Goal: Information Seeking & Learning: Learn about a topic

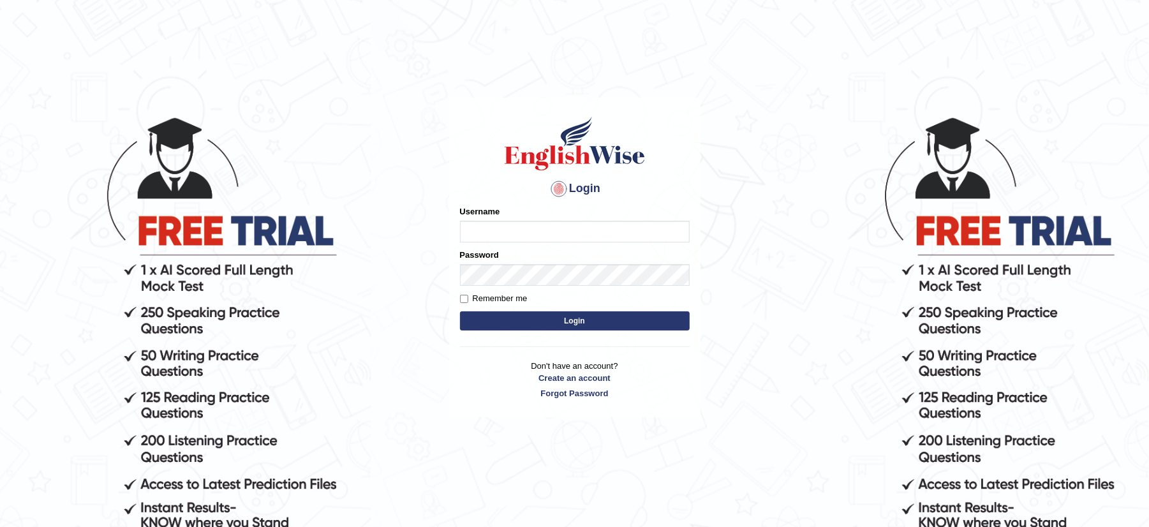
type input "musukwaluis1"
click at [526, 322] on button "Login" at bounding box center [575, 320] width 230 height 19
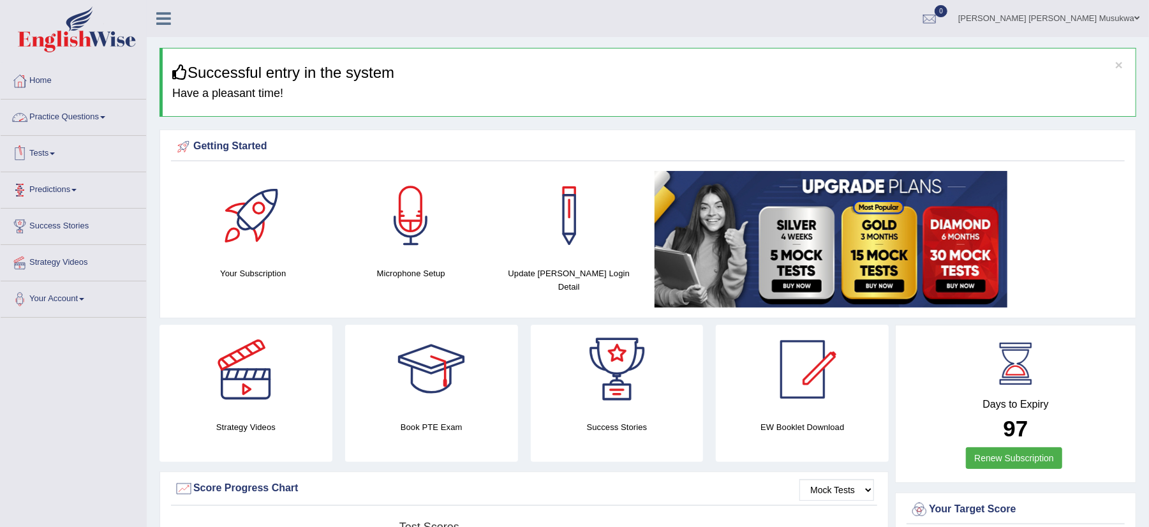
click at [72, 116] on link "Practice Questions" at bounding box center [73, 116] width 145 height 32
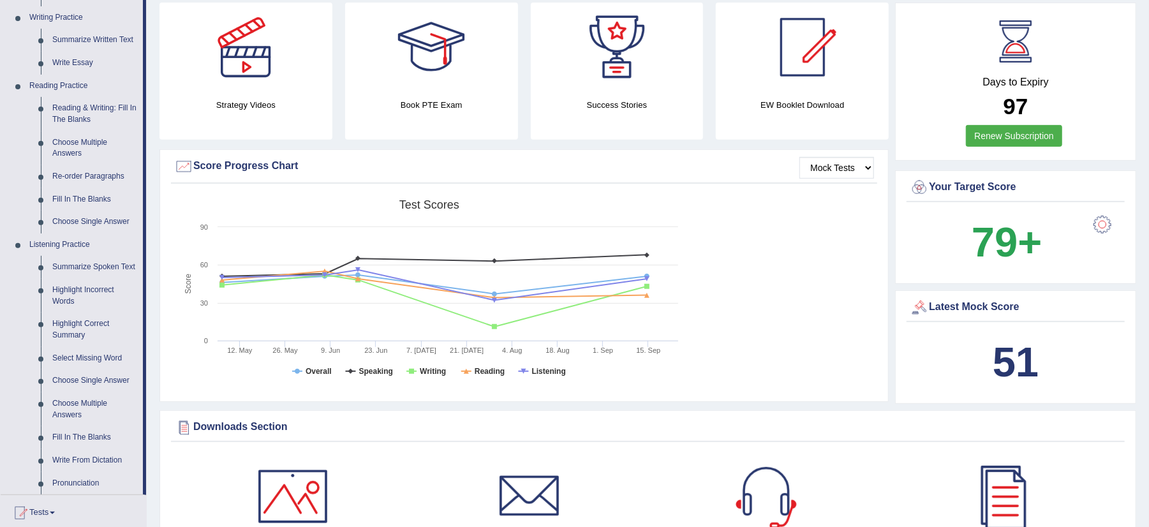
scroll to position [340, 0]
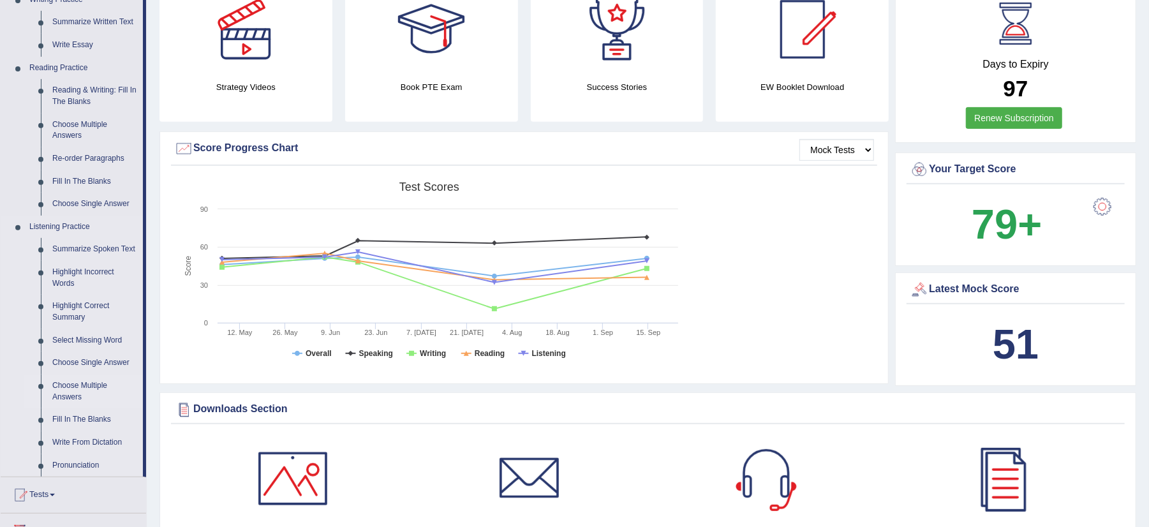
click at [105, 383] on link "Choose Multiple Answers" at bounding box center [95, 391] width 96 height 34
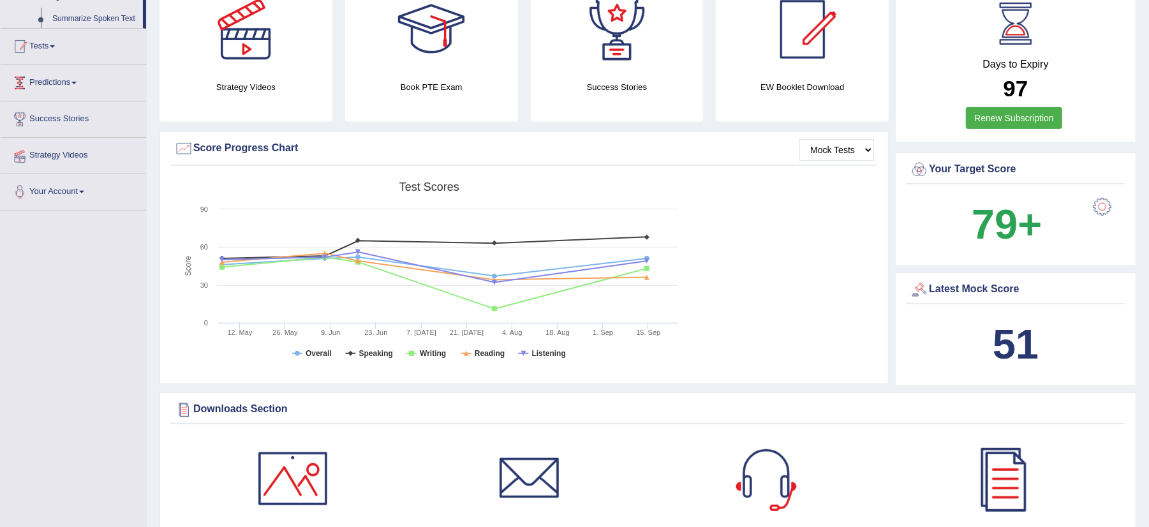
scroll to position [176, 0]
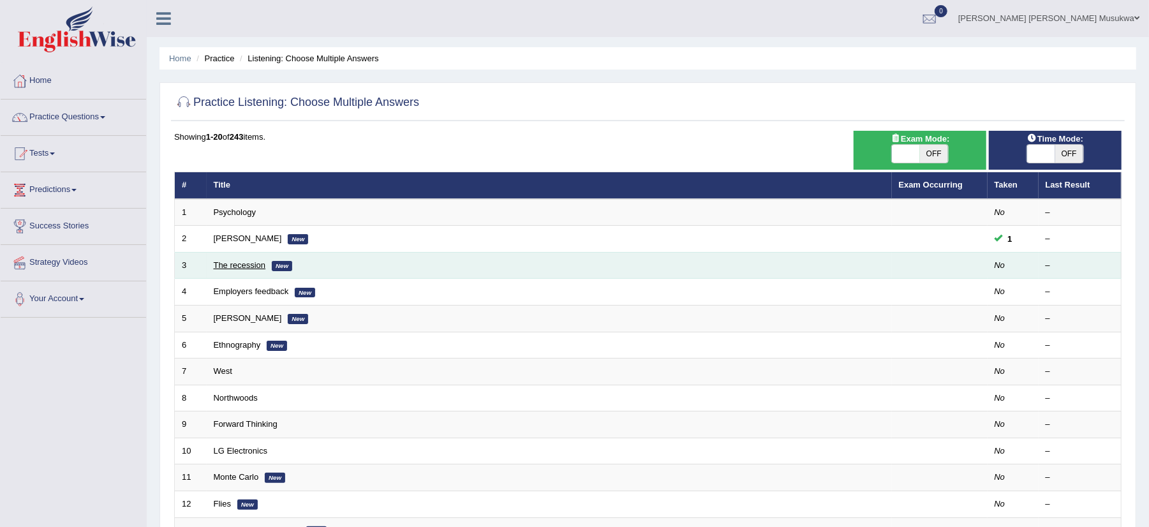
click at [255, 267] on link "The recession" at bounding box center [240, 265] width 52 height 10
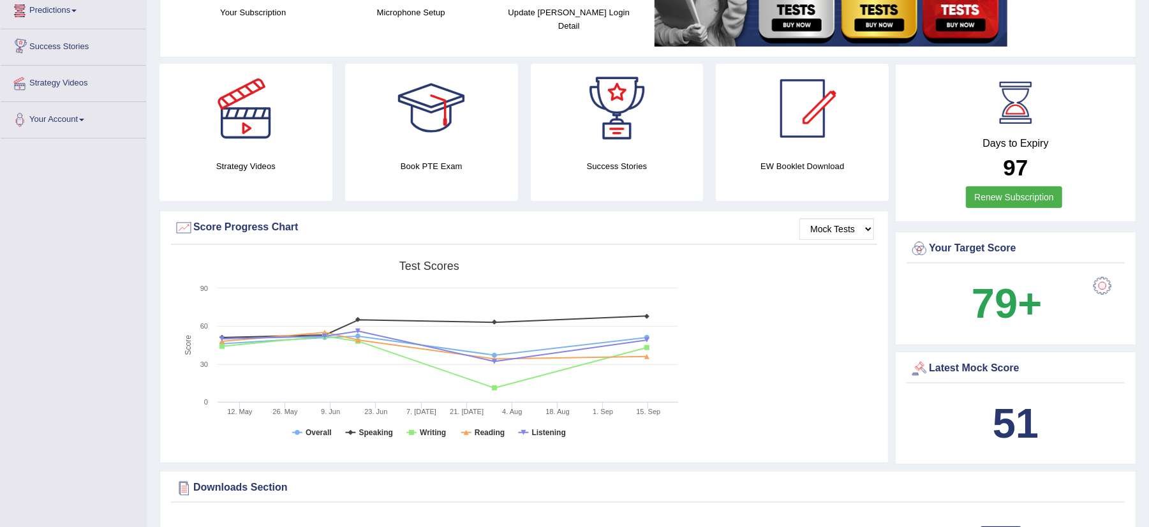
click at [61, 9] on link "Predictions" at bounding box center [73, 9] width 145 height 32
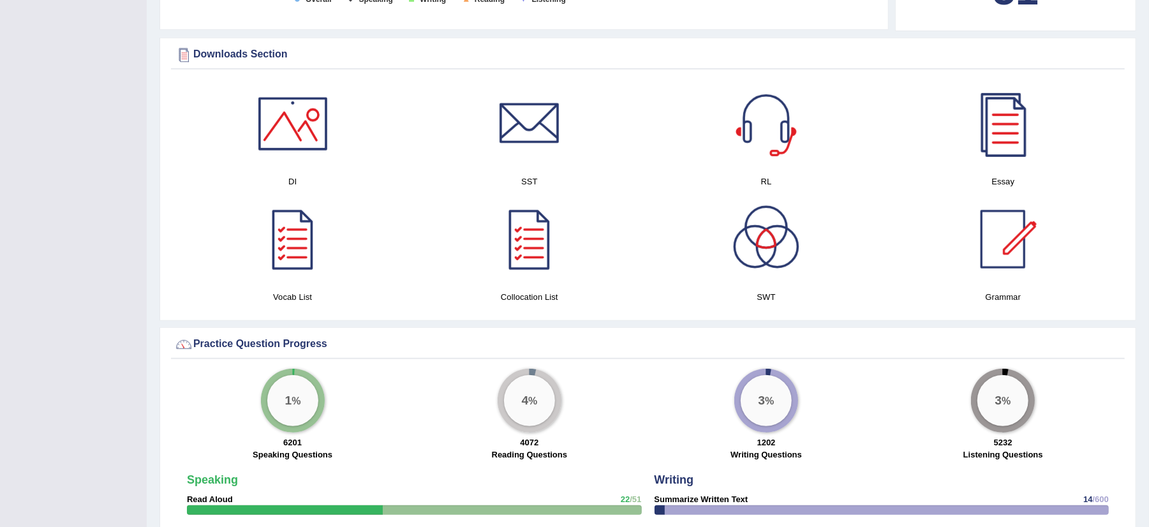
scroll to position [657, 0]
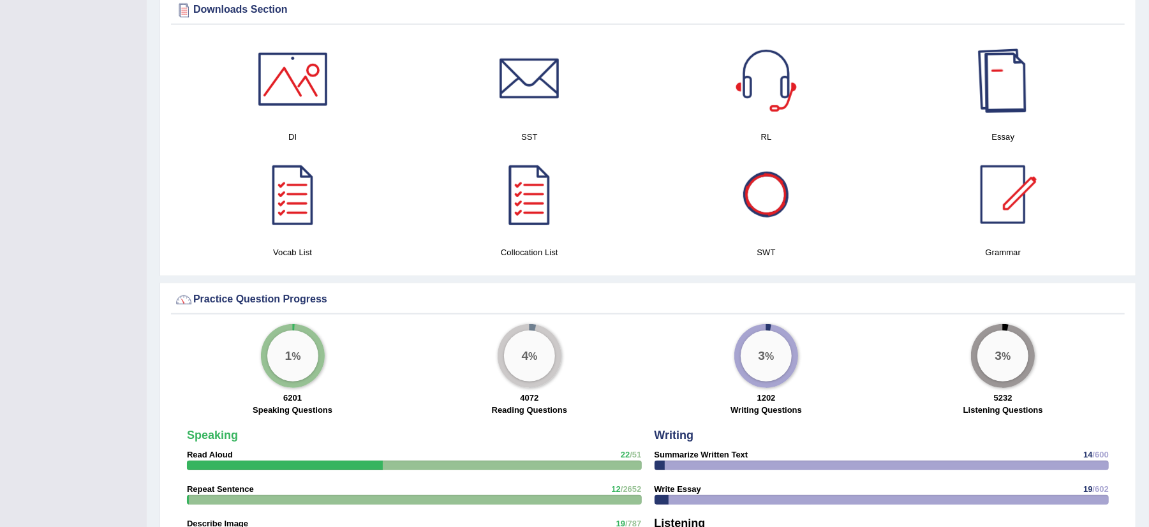
click at [996, 89] on div at bounding box center [1002, 78] width 89 height 89
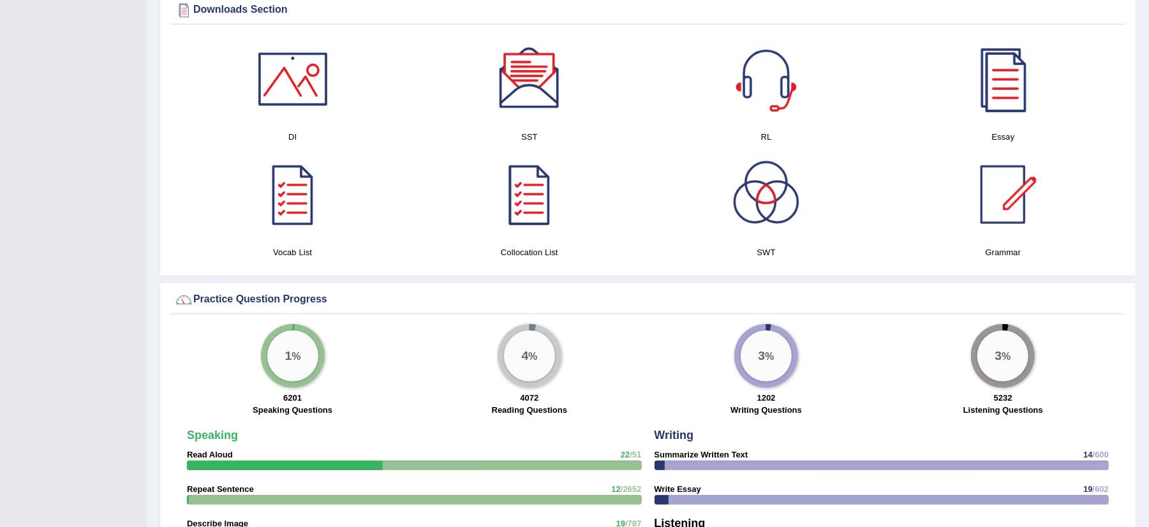
click at [552, 82] on div at bounding box center [529, 78] width 89 height 89
click at [1021, 193] on div at bounding box center [1002, 194] width 89 height 89
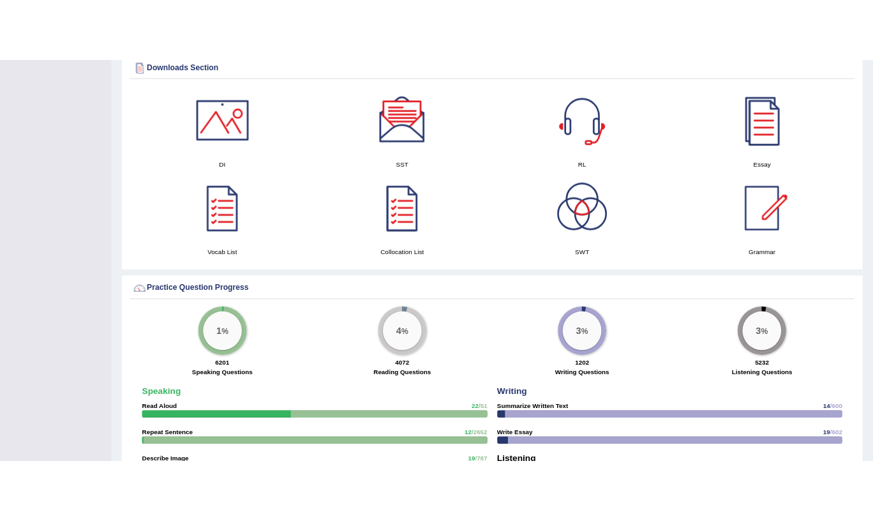
scroll to position [649, 0]
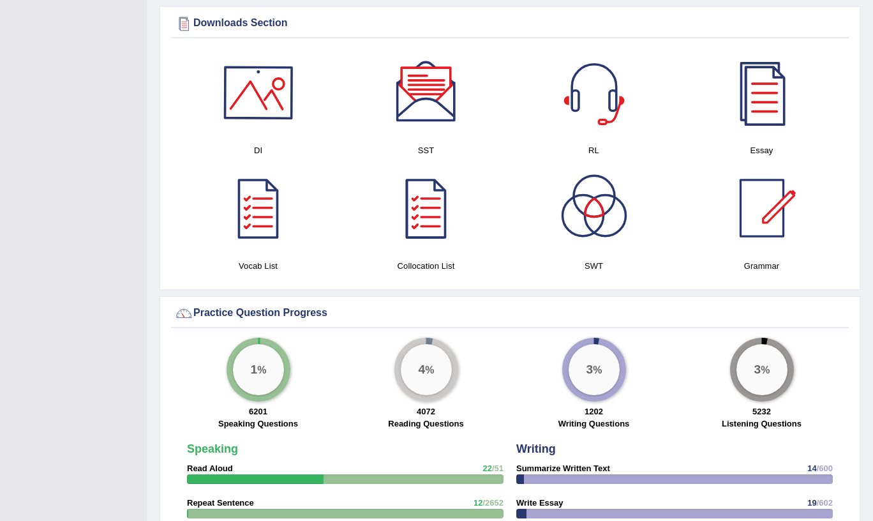
click at [246, 73] on div at bounding box center [258, 92] width 89 height 89
